Goal: Task Accomplishment & Management: Manage account settings

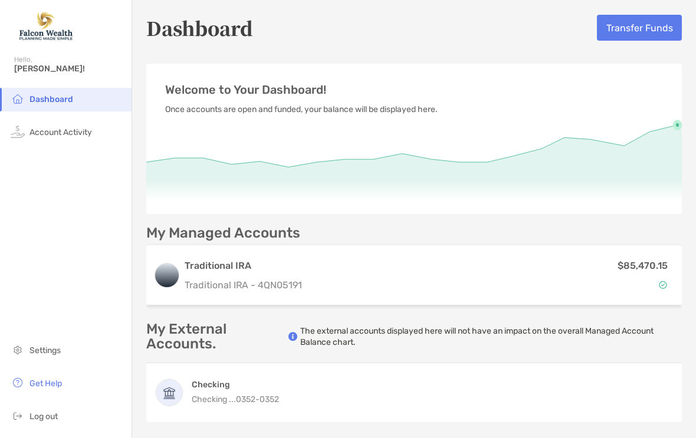
click at [630, 22] on button "Transfer Funds" at bounding box center [639, 28] width 85 height 26
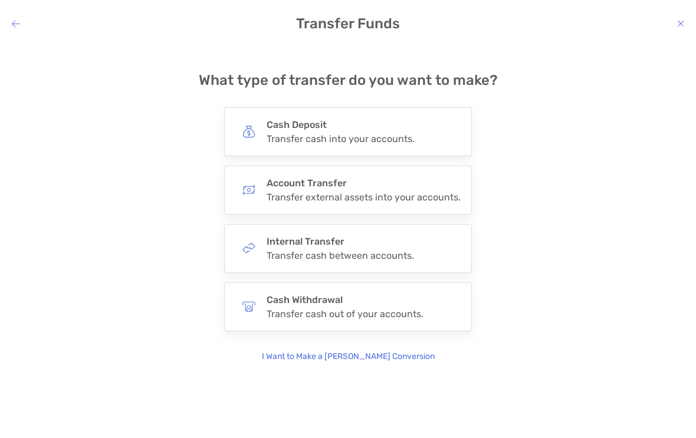
click at [347, 128] on h4 "Cash Deposit" at bounding box center [341, 124] width 148 height 11
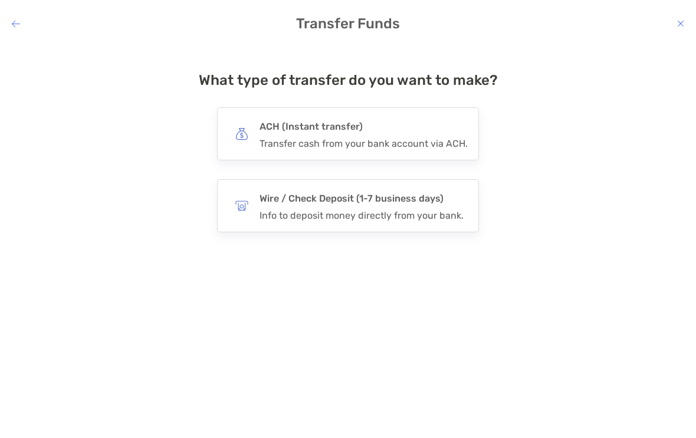
click at [383, 127] on h4 "ACH (Instant transfer)" at bounding box center [364, 127] width 208 height 17
click at [0, 0] on input "***" at bounding box center [0, 0] width 0 height 0
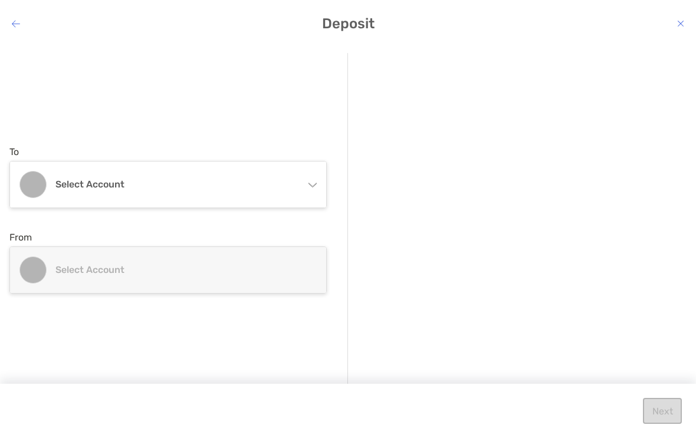
click at [304, 186] on div "Select account" at bounding box center [168, 185] width 316 height 46
click at [77, 180] on h4 "Select account" at bounding box center [176, 184] width 242 height 11
click at [307, 179] on div "Select account" at bounding box center [168, 185] width 316 height 46
click at [307, 180] on div "Select account" at bounding box center [168, 185] width 316 height 46
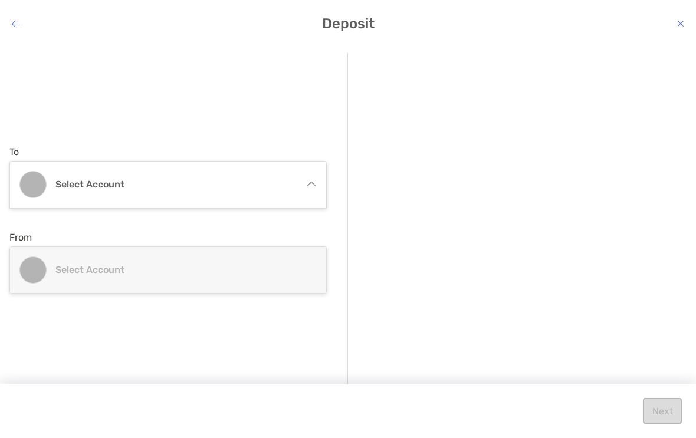
click at [307, 178] on div "Select account" at bounding box center [168, 185] width 316 height 46
click at [528, 428] on div "Next" at bounding box center [348, 411] width 696 height 54
click at [526, 428] on div "Next" at bounding box center [348, 411] width 696 height 54
click at [307, 178] on div "Select account" at bounding box center [168, 185] width 316 height 46
click at [88, 181] on h4 "Select account" at bounding box center [176, 184] width 242 height 11
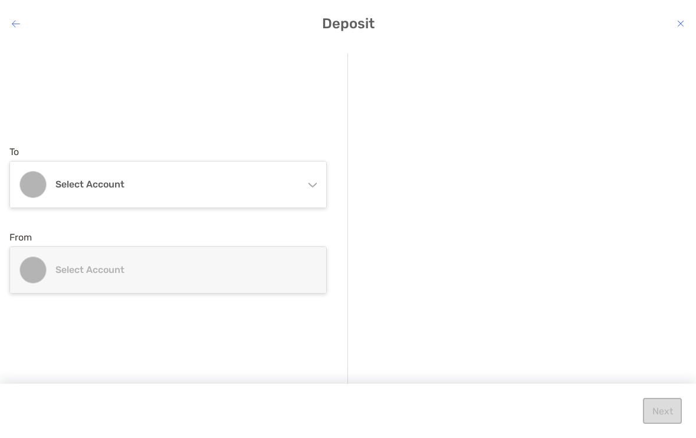
click at [297, 182] on div "Select account" at bounding box center [168, 185] width 316 height 46
click at [307, 181] on div "Select account" at bounding box center [168, 185] width 316 height 46
click at [90, 179] on h4 "Select account" at bounding box center [176, 184] width 242 height 11
click at [270, 191] on div "Select account" at bounding box center [168, 185] width 316 height 46
click at [306, 181] on div "Select account" at bounding box center [168, 185] width 316 height 46
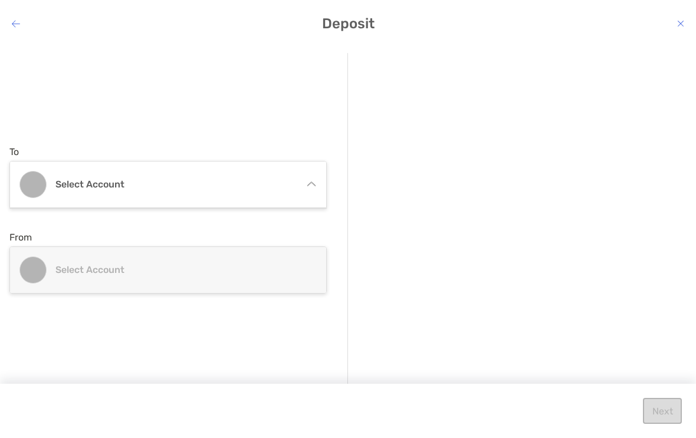
click at [306, 181] on div "Select account" at bounding box center [168, 185] width 316 height 46
click at [265, 179] on h4 "Select account" at bounding box center [176, 184] width 242 height 11
click at [265, 178] on div "Select account" at bounding box center [168, 185] width 316 height 46
click at [215, 273] on h4 "Select account" at bounding box center [176, 269] width 242 height 11
click at [215, 272] on h4 "Select account" at bounding box center [176, 269] width 242 height 11
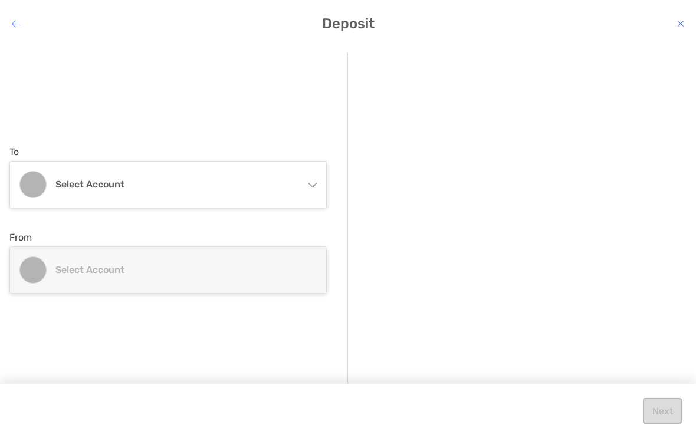
click at [266, 260] on div "Select account" at bounding box center [168, 270] width 316 height 46
click at [268, 271] on h4 "Select account" at bounding box center [176, 269] width 242 height 11
click at [18, 24] on icon "modal" at bounding box center [16, 23] width 8 height 9
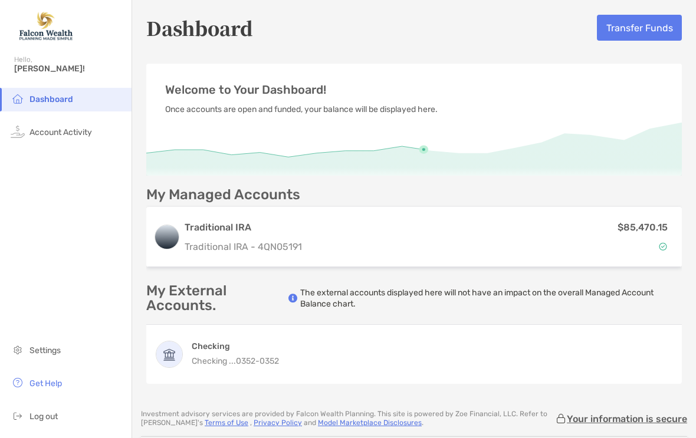
click at [445, 242] on div "$85,470.15" at bounding box center [491, 237] width 368 height 34
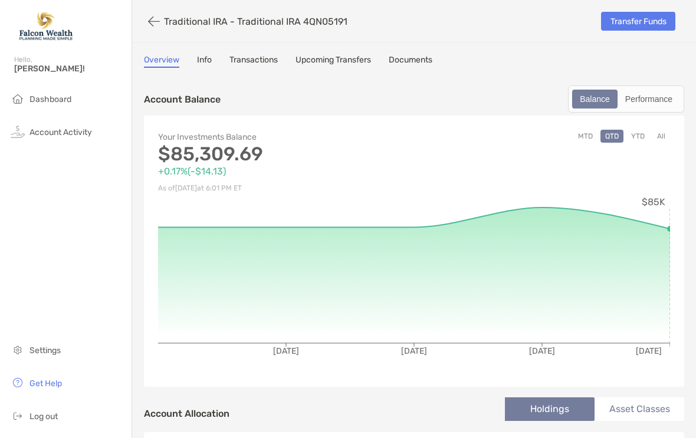
click at [626, 19] on link "Transfer Funds" at bounding box center [638, 21] width 74 height 19
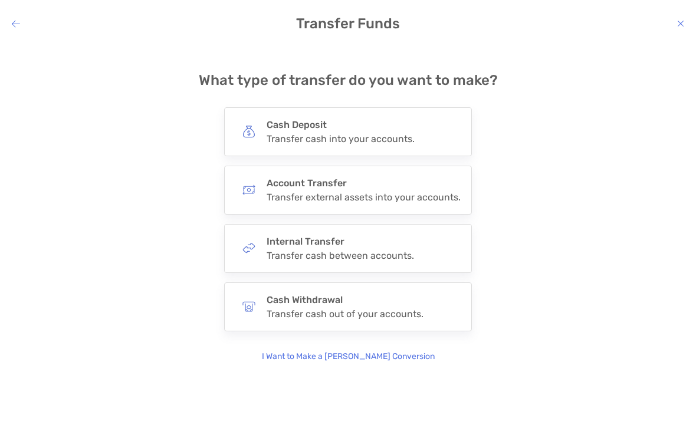
click at [355, 125] on h4 "Cash Deposit" at bounding box center [341, 124] width 148 height 11
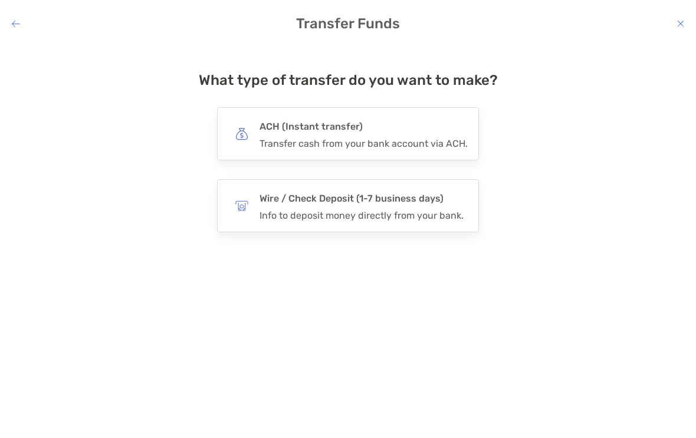
click at [419, 133] on h4 "ACH (Instant transfer)" at bounding box center [364, 127] width 208 height 17
click at [0, 0] on input "***" at bounding box center [0, 0] width 0 height 0
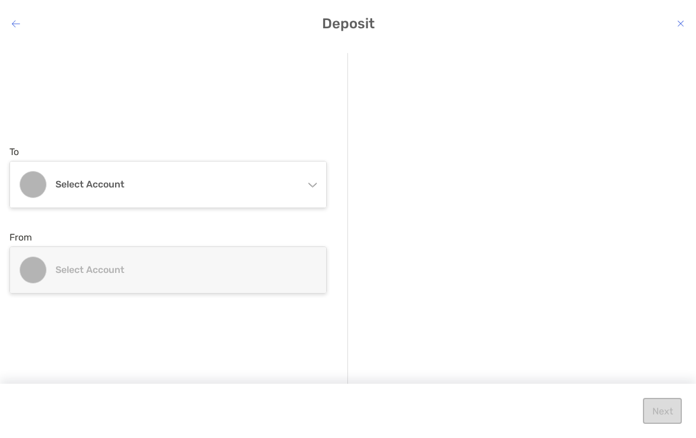
click at [304, 182] on div "Select account" at bounding box center [168, 185] width 316 height 46
click at [310, 180] on div "Select account" at bounding box center [168, 185] width 316 height 46
click at [309, 178] on div "Select account" at bounding box center [168, 185] width 316 height 46
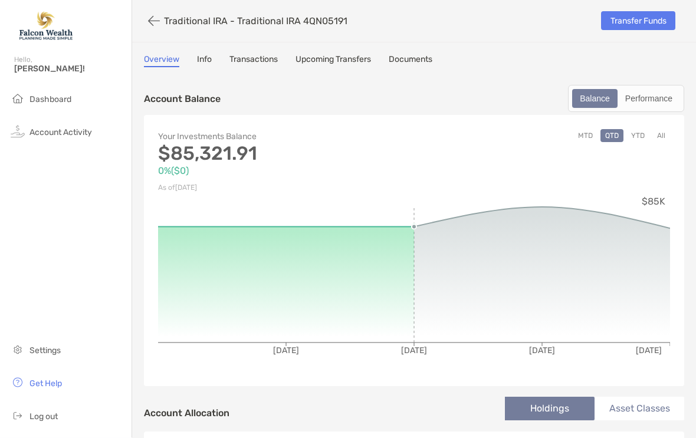
click at [45, 422] on span "Log out" at bounding box center [43, 417] width 28 height 10
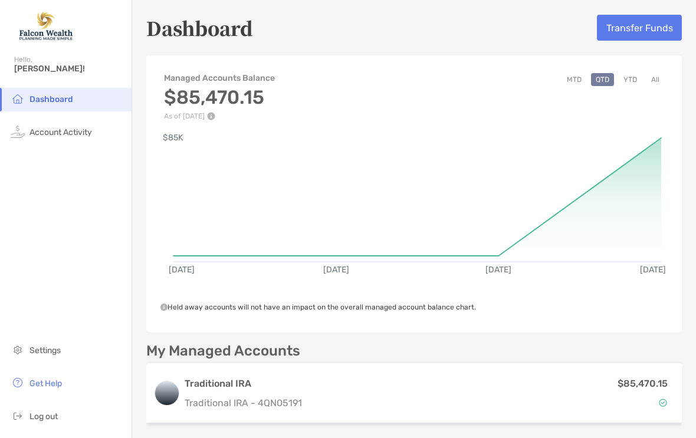
click at [633, 24] on button "Transfer Funds" at bounding box center [639, 28] width 85 height 26
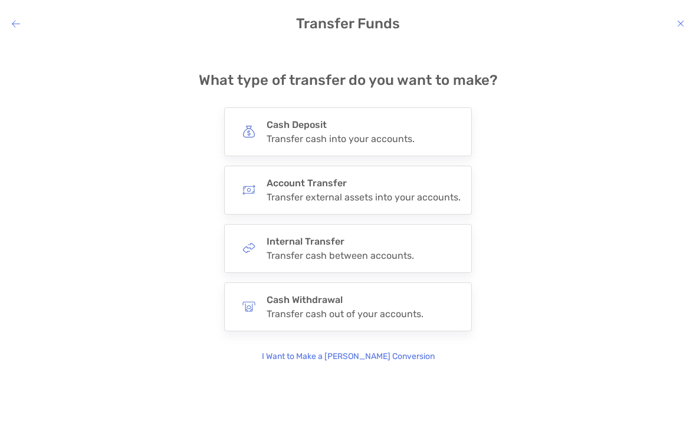
click at [365, 131] on div "Cash Deposit Transfer cash into your accounts." at bounding box center [341, 131] width 148 height 25
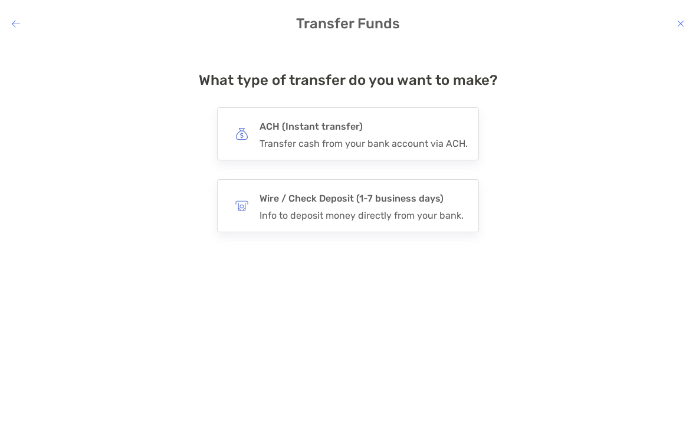
click at [374, 129] on h4 "ACH (Instant transfer)" at bounding box center [364, 127] width 208 height 17
click at [0, 0] on input "***" at bounding box center [0, 0] width 0 height 0
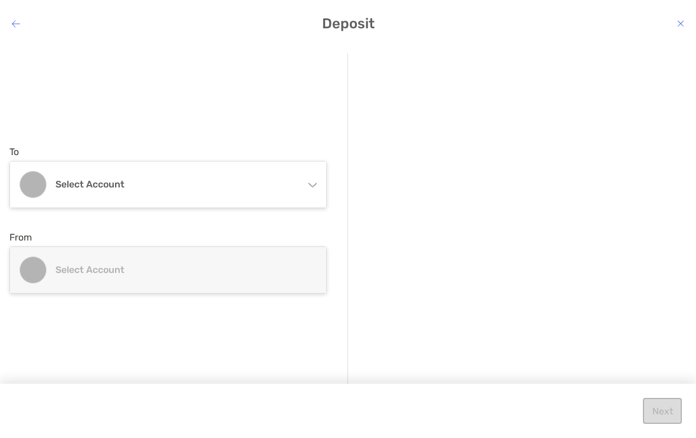
click at [306, 181] on div "Select account" at bounding box center [168, 185] width 316 height 46
click at [307, 181] on div "Select account" at bounding box center [168, 185] width 316 height 46
click at [307, 179] on div "Select account" at bounding box center [168, 185] width 316 height 46
click at [305, 181] on div "Select account" at bounding box center [168, 185] width 316 height 46
click at [309, 188] on div "Select account" at bounding box center [168, 185] width 316 height 46
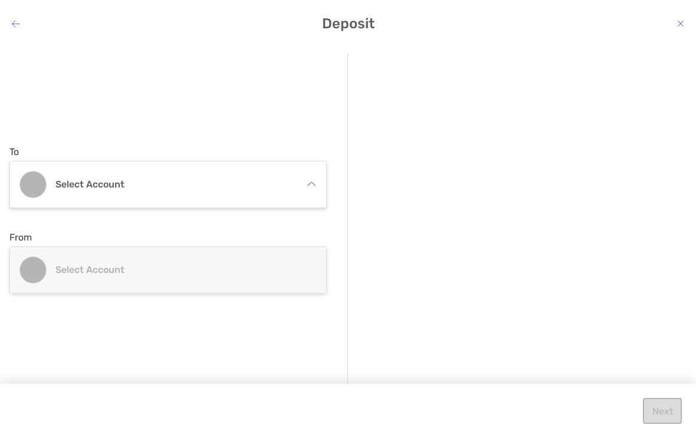
click at [317, 190] on div "Select account" at bounding box center [168, 185] width 316 height 46
click at [306, 176] on div "Select account" at bounding box center [168, 185] width 316 height 46
click at [18, 22] on icon "modal" at bounding box center [16, 23] width 8 height 9
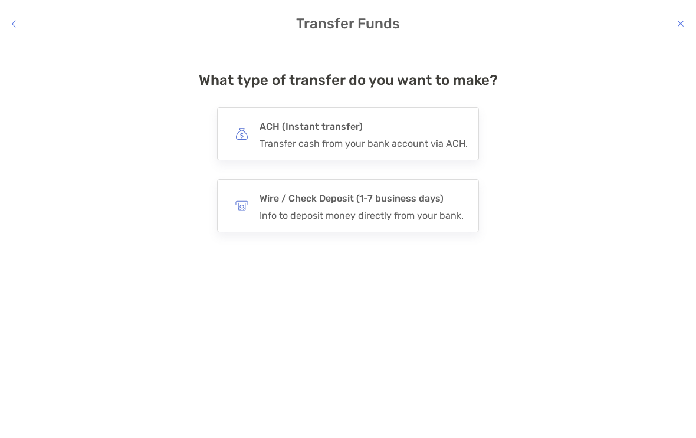
click at [365, 200] on h4 "Wire / Check Deposit (1-7 business days)" at bounding box center [362, 199] width 204 height 17
click at [0, 0] on input "****" at bounding box center [0, 0] width 0 height 0
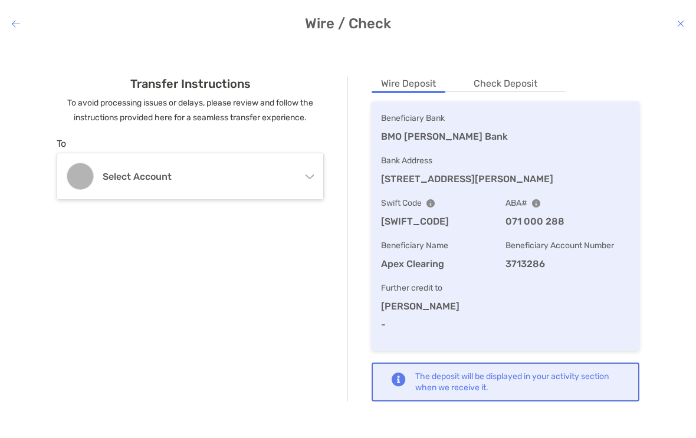
click at [307, 169] on div "Select account" at bounding box center [190, 176] width 266 height 46
click at [314, 170] on div "Select account" at bounding box center [190, 176] width 266 height 46
click at [309, 169] on div "Select account" at bounding box center [190, 176] width 266 height 46
click at [27, 24] on h4 "Wire / Check" at bounding box center [348, 23] width 696 height 17
click at [13, 27] on icon "modal" at bounding box center [16, 23] width 8 height 9
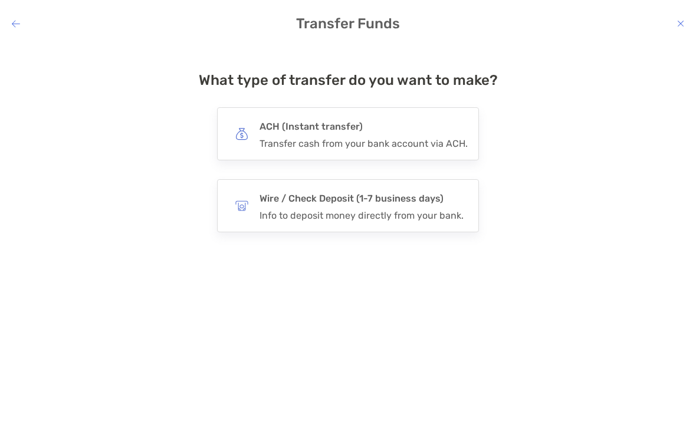
click at [18, 22] on icon "modal" at bounding box center [16, 23] width 8 height 9
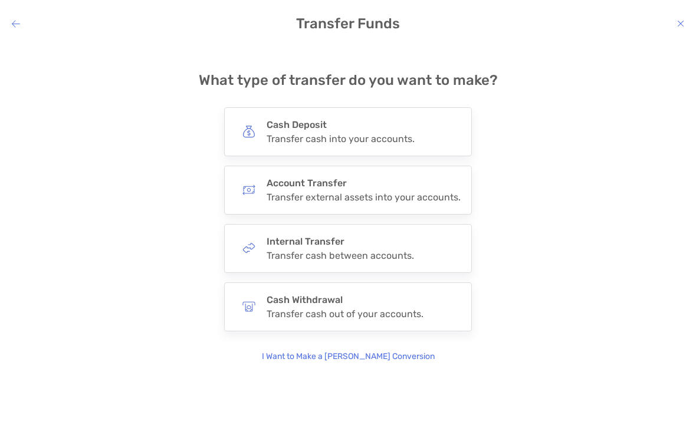
click at [18, 23] on icon "modal" at bounding box center [16, 23] width 8 height 9
click at [395, 127] on h4 "Cash Deposit" at bounding box center [341, 124] width 148 height 11
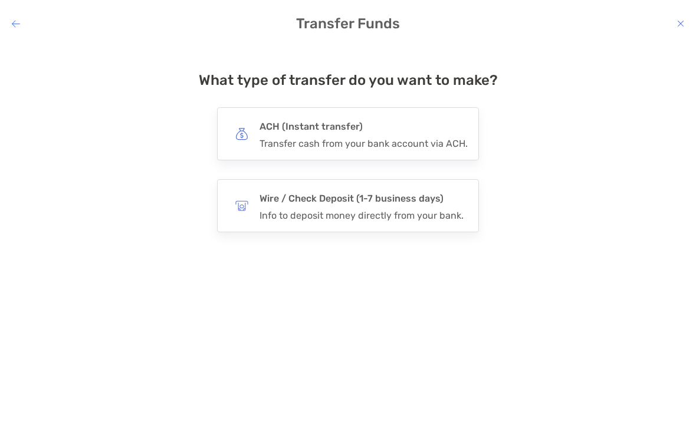
click at [391, 130] on h4 "ACH (Instant transfer)" at bounding box center [364, 127] width 208 height 17
click at [0, 0] on input "***" at bounding box center [0, 0] width 0 height 0
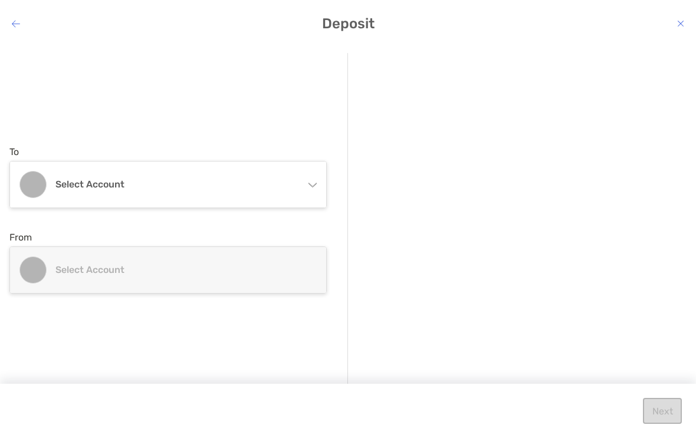
click at [307, 181] on div "Select account" at bounding box center [168, 185] width 316 height 46
click at [312, 181] on div "Select account" at bounding box center [168, 185] width 316 height 46
click at [307, 184] on div "Select account" at bounding box center [168, 185] width 316 height 46
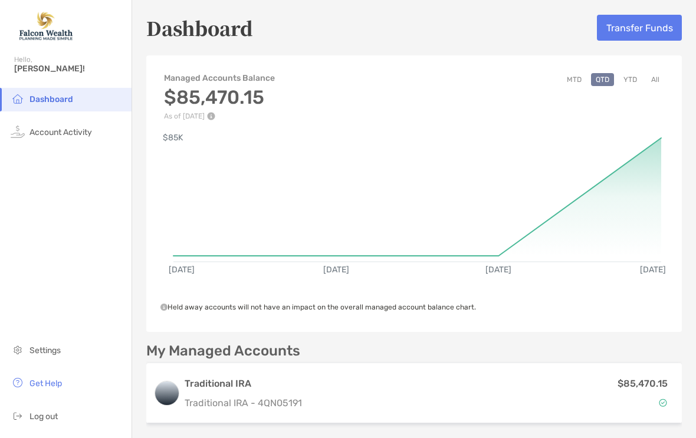
click at [54, 363] on li "Settings" at bounding box center [66, 351] width 132 height 24
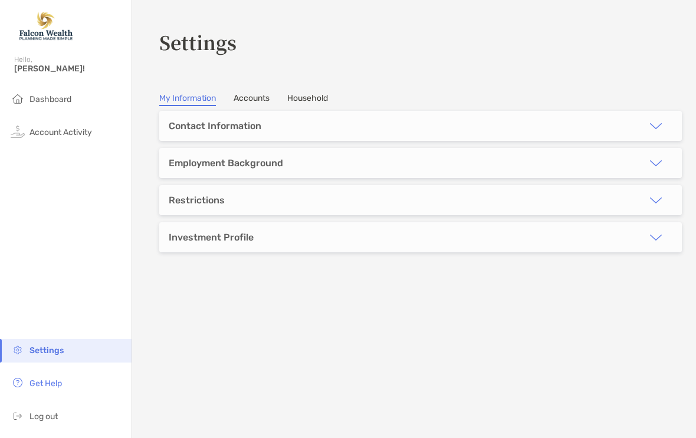
type input "*******"
type input "********"
type input "**********"
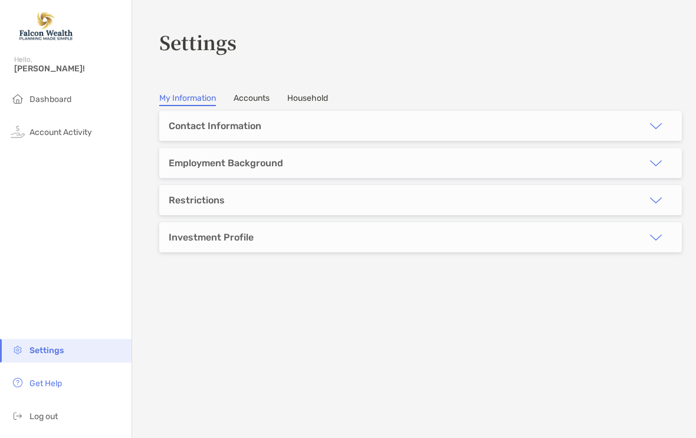
type input "*******"
type input "*****"
type input "********"
type input "**********"
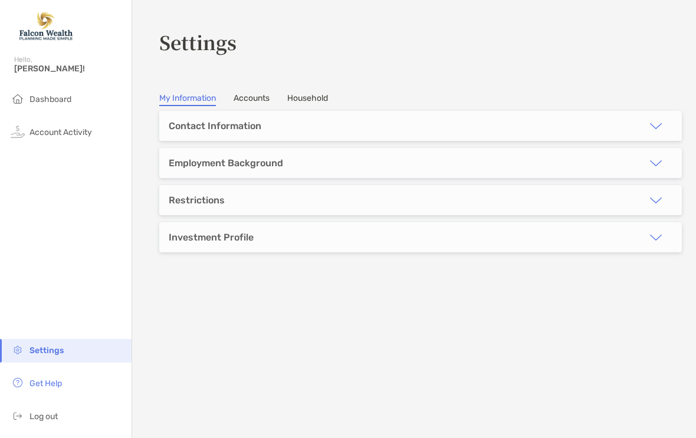
type input "**********"
click at [660, 124] on img "button" at bounding box center [656, 126] width 14 height 14
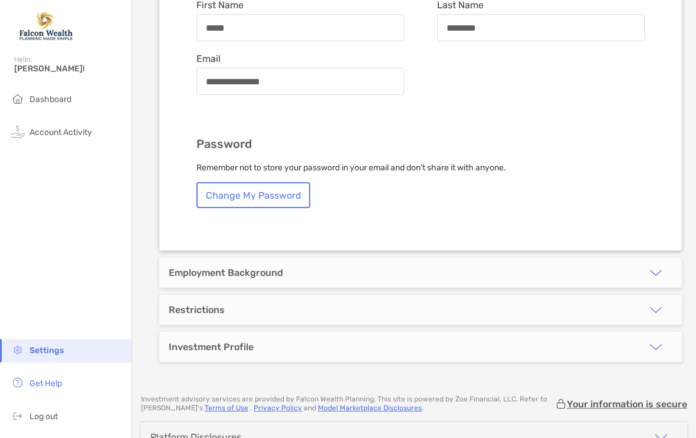
scroll to position [582, 0]
click at [651, 304] on img "button" at bounding box center [656, 311] width 14 height 14
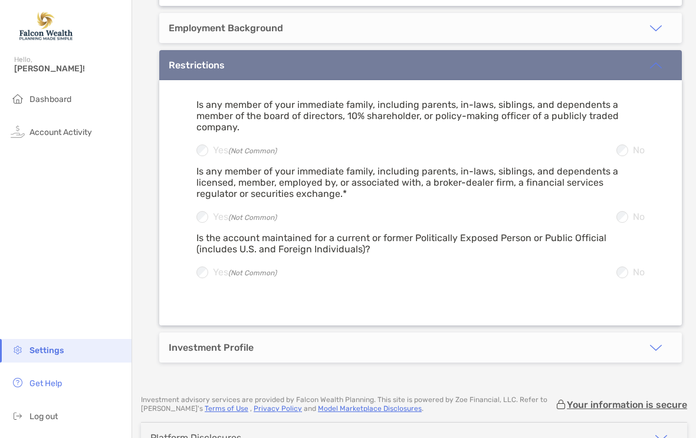
scroll to position [828, 0]
click at [34, 68] on span "[PERSON_NAME]!" at bounding box center [69, 69] width 110 height 10
click at [54, 97] on span "Dashboard" at bounding box center [50, 99] width 42 height 10
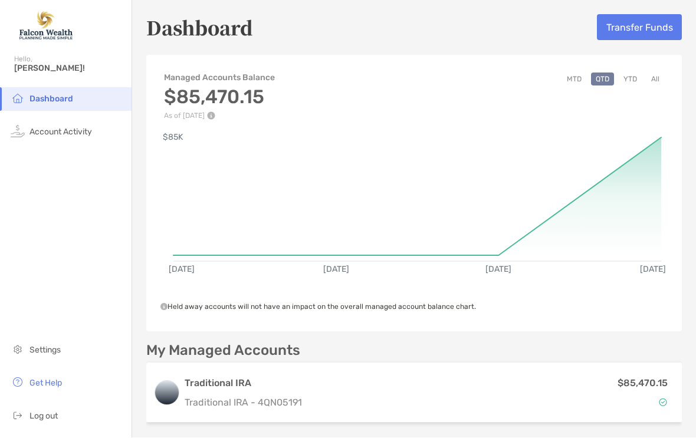
click at [48, 422] on span "Log out" at bounding box center [43, 417] width 28 height 10
click at [635, 28] on button "Transfer Funds" at bounding box center [639, 28] width 85 height 26
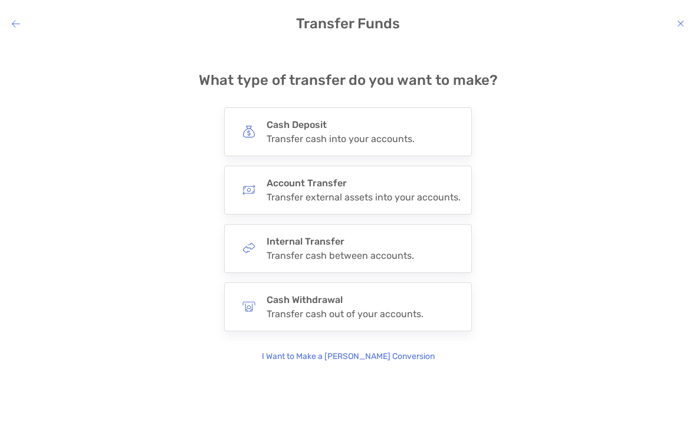
click at [442, 125] on div "Cash Deposit Transfer cash into your accounts." at bounding box center [348, 131] width 248 height 49
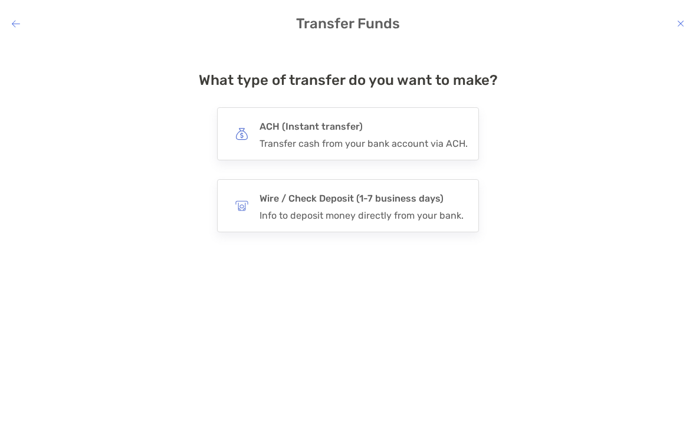
click at [451, 131] on h4 "ACH (Instant transfer)" at bounding box center [364, 127] width 208 height 17
click at [0, 0] on input "***" at bounding box center [0, 0] width 0 height 0
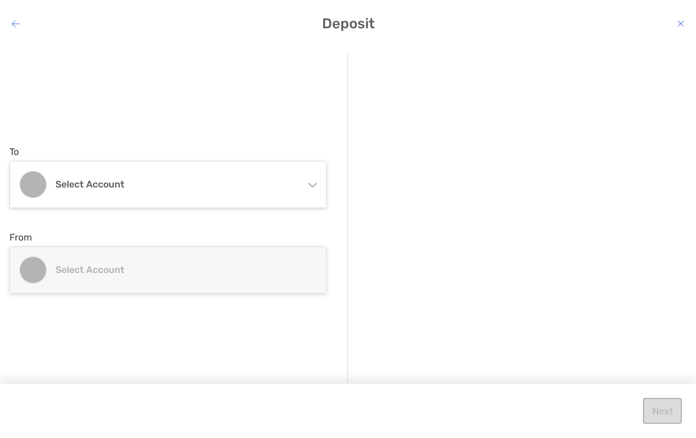
click at [307, 182] on div "Select account" at bounding box center [168, 185] width 316 height 46
click at [306, 179] on div "Select account" at bounding box center [168, 185] width 316 height 46
click at [315, 188] on div "Select account" at bounding box center [168, 185] width 316 height 46
click at [317, 182] on div "Select account" at bounding box center [168, 185] width 316 height 46
click at [307, 176] on div "Select account" at bounding box center [168, 185] width 316 height 46
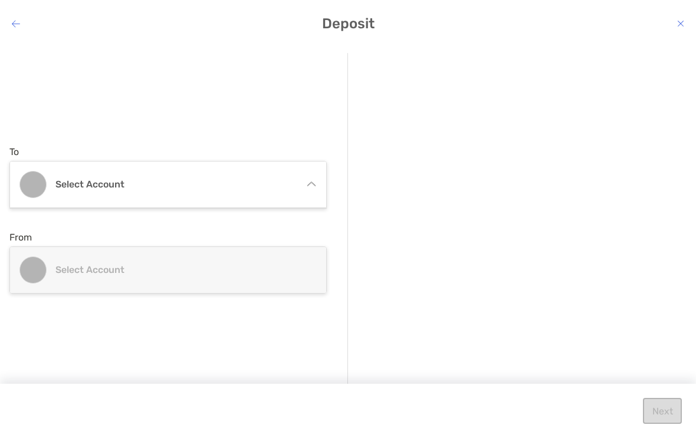
click at [16, 19] on icon "modal" at bounding box center [16, 23] width 8 height 9
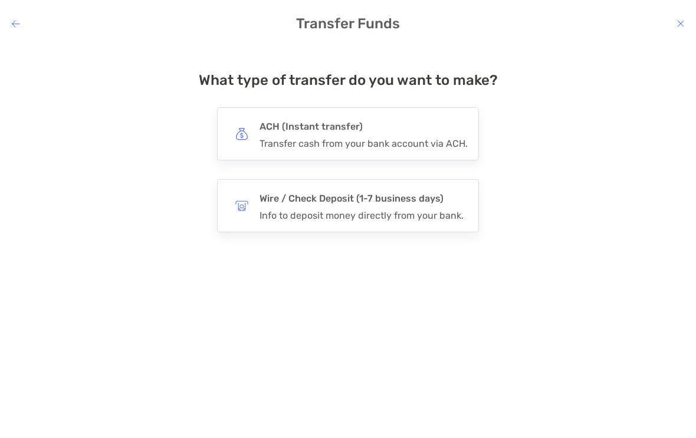
click at [17, 24] on icon "modal" at bounding box center [16, 23] width 8 height 9
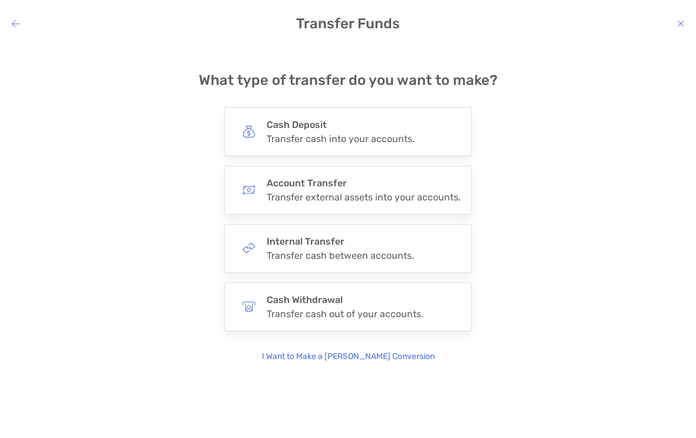
click at [14, 24] on icon "modal" at bounding box center [16, 23] width 8 height 9
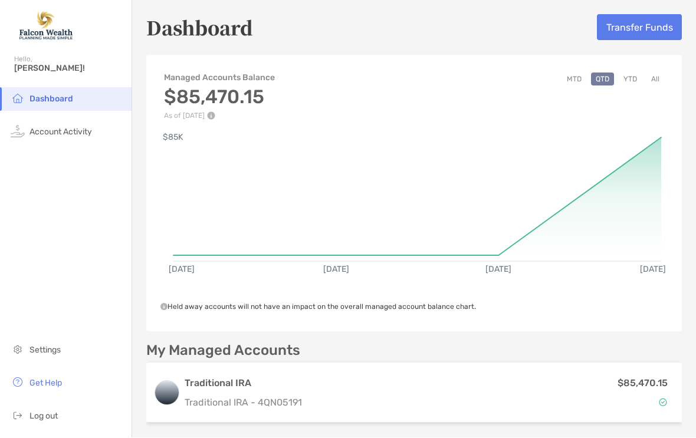
click at [45, 422] on span "Log out" at bounding box center [43, 417] width 28 height 10
click at [628, 28] on button "Transfer Funds" at bounding box center [639, 28] width 85 height 26
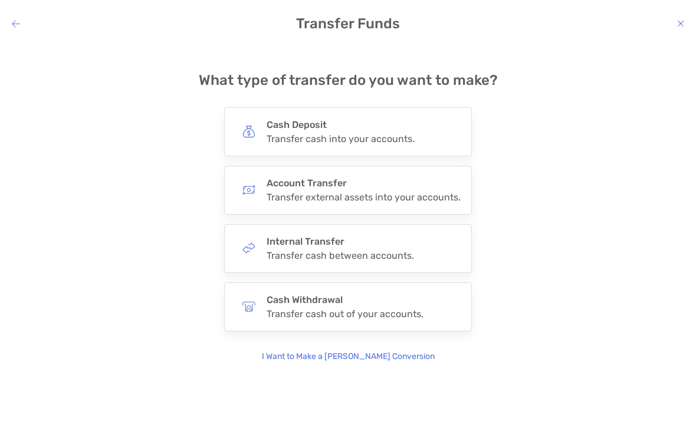
click at [345, 131] on div "Cash Deposit Transfer cash into your accounts." at bounding box center [341, 131] width 148 height 25
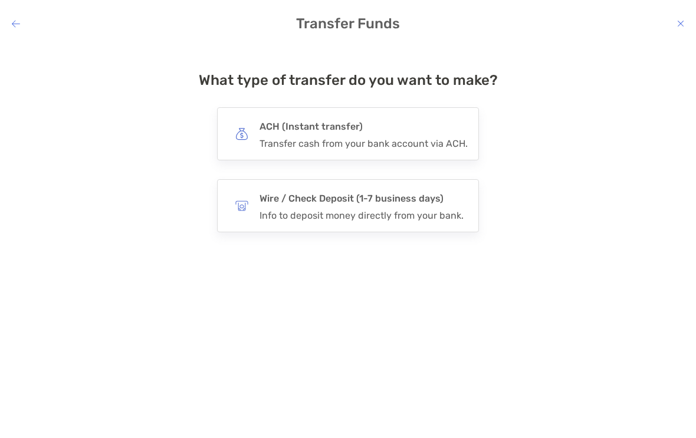
click at [369, 132] on h4 "ACH (Instant transfer)" at bounding box center [364, 127] width 208 height 17
click at [0, 0] on input "***" at bounding box center [0, 0] width 0 height 0
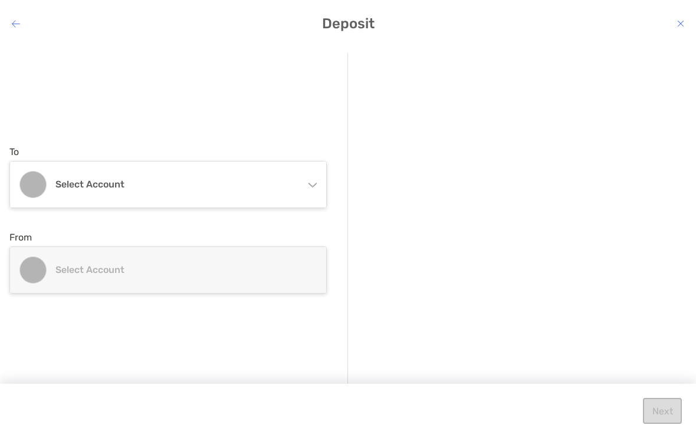
click at [306, 176] on div "Select account" at bounding box center [168, 185] width 316 height 46
click at [312, 181] on div "Select account" at bounding box center [168, 185] width 316 height 46
click at [308, 177] on div "Select account" at bounding box center [168, 185] width 316 height 46
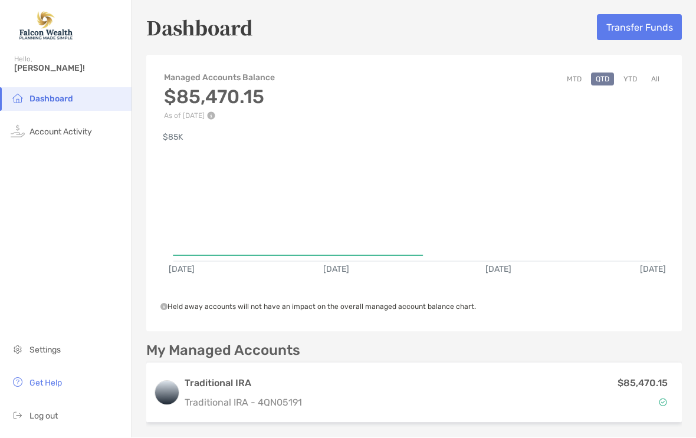
click at [49, 422] on span "Log out" at bounding box center [43, 417] width 28 height 10
